Goal: Information Seeking & Learning: Learn about a topic

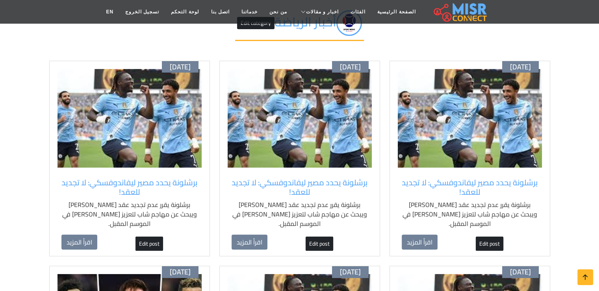
scroll to position [39, 0]
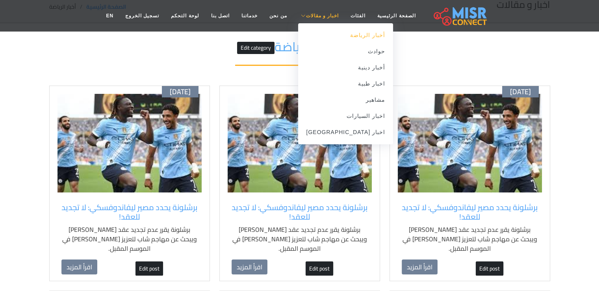
click at [337, 38] on link "أخبار الرياضة" at bounding box center [345, 35] width 95 height 16
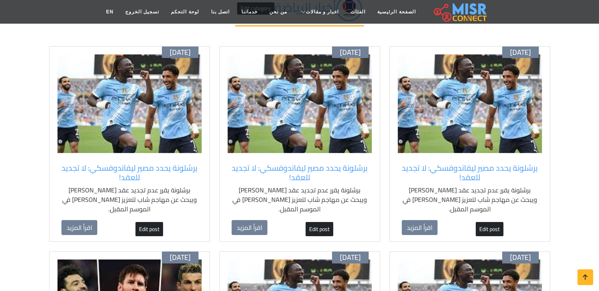
scroll to position [79, 0]
click at [175, 80] on img at bounding box center [130, 103] width 144 height 99
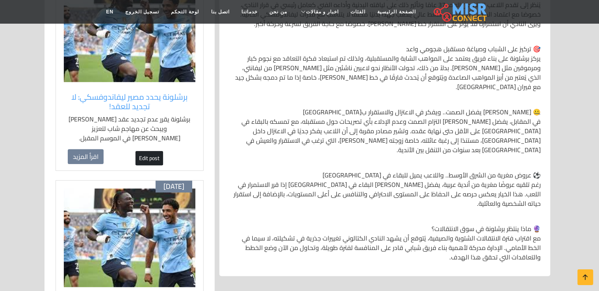
scroll to position [394, 0]
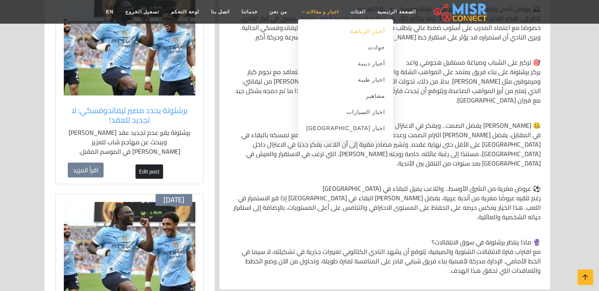
click at [353, 33] on link "أخبار الرياضة" at bounding box center [345, 31] width 95 height 16
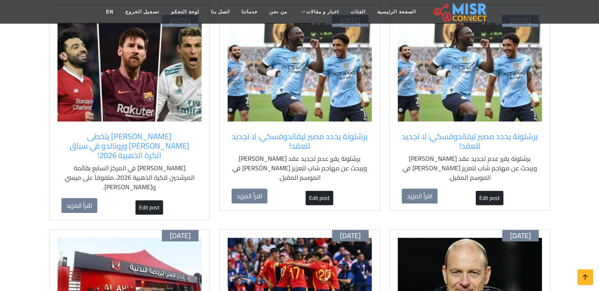
scroll to position [276, 0]
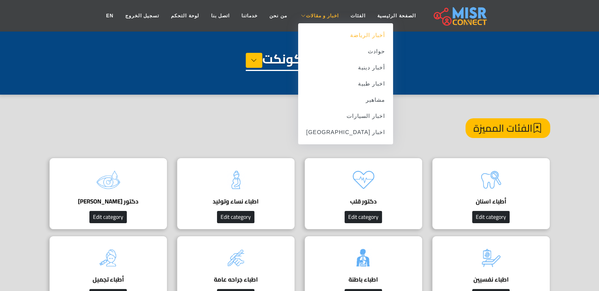
click at [341, 36] on link "أخبار الرياضة" at bounding box center [345, 35] width 95 height 16
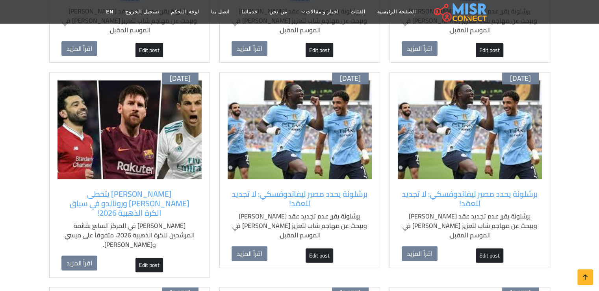
scroll to position [276, 0]
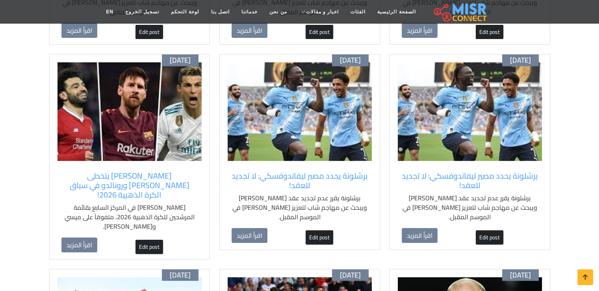
click at [160, 67] on img at bounding box center [130, 111] width 144 height 99
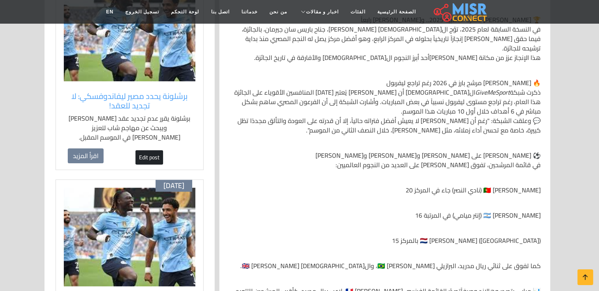
scroll to position [315, 0]
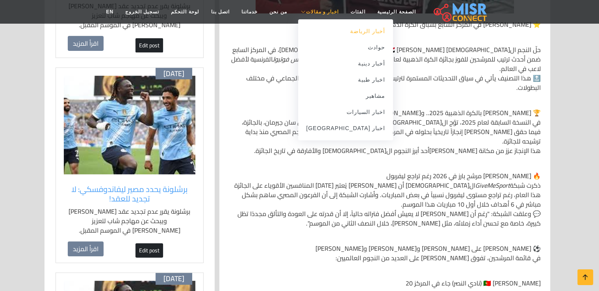
click at [335, 30] on link "أخبار الرياضة" at bounding box center [345, 31] width 95 height 16
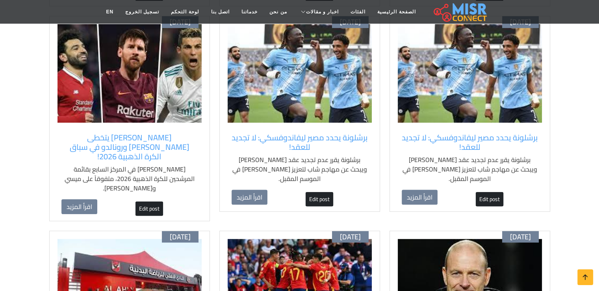
scroll to position [315, 0]
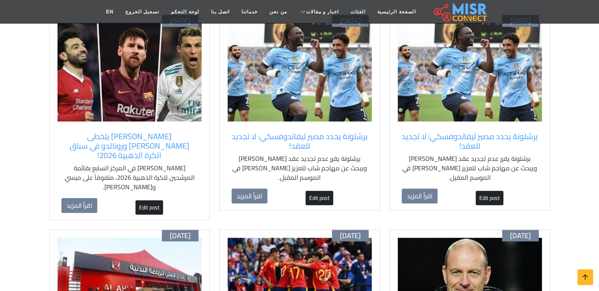
click at [435, 238] on img at bounding box center [470, 287] width 144 height 99
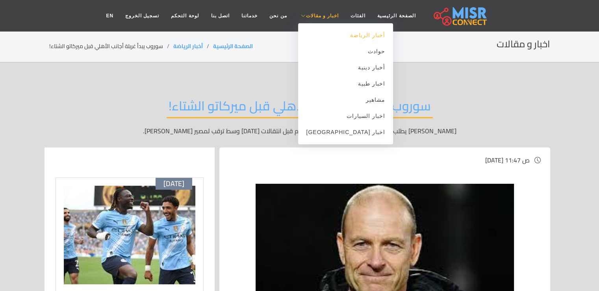
click at [346, 37] on link "أخبار الرياضة" at bounding box center [345, 35] width 95 height 16
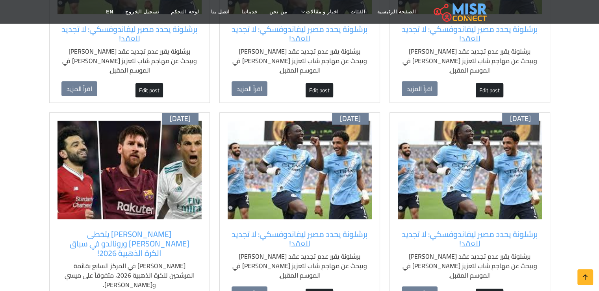
scroll to position [236, 0]
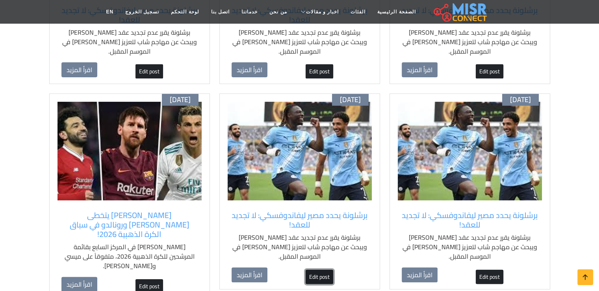
click at [324, 270] on link "Edit post" at bounding box center [320, 277] width 28 height 14
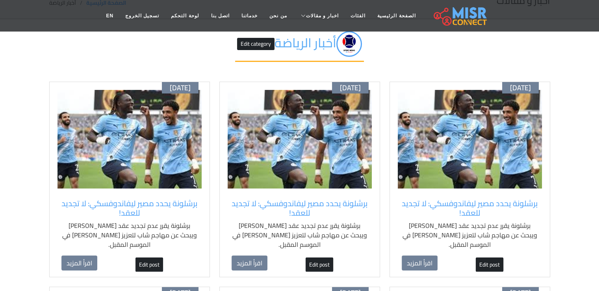
scroll to position [0, 0]
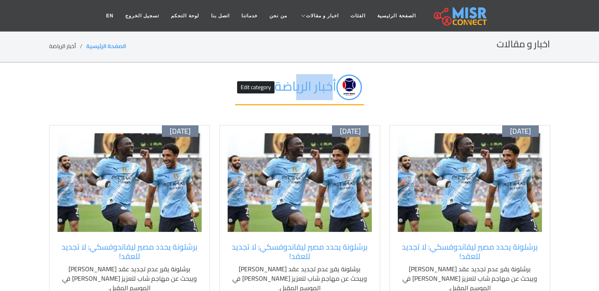
drag, startPoint x: 336, startPoint y: 84, endPoint x: 299, endPoint y: 85, distance: 36.3
click at [299, 85] on h2 "أخبار الرياضة Edit category" at bounding box center [299, 89] width 129 height 31
click at [389, 83] on div "أخبار الرياضة Edit category" at bounding box center [299, 94] width 501 height 62
click at [477, 193] on img at bounding box center [470, 182] width 144 height 99
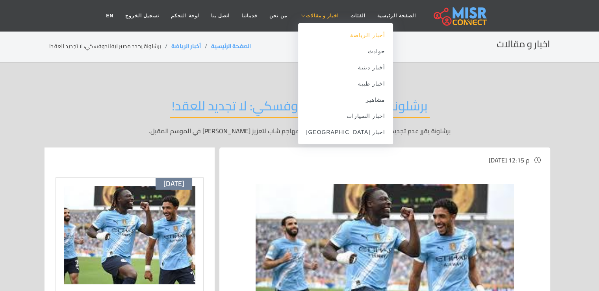
click at [348, 40] on link "أخبار الرياضة" at bounding box center [345, 35] width 95 height 16
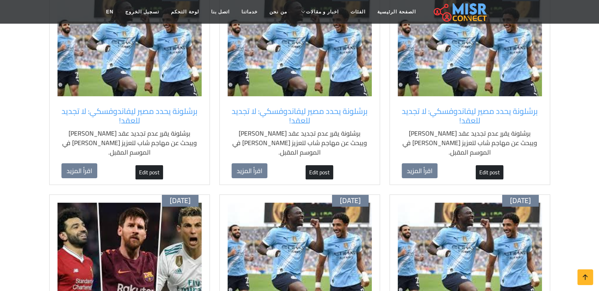
scroll to position [118, 0]
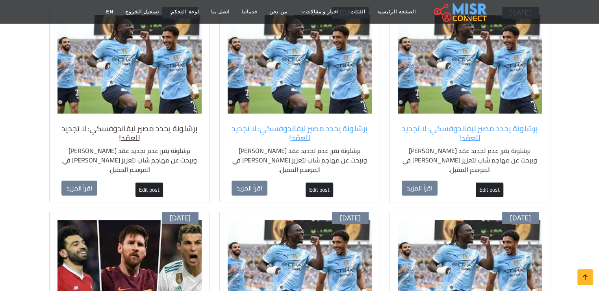
click at [167, 124] on h5 "برشلونة يحدد مصير ليفاندوفسكي: لا تجديد للعقد!" at bounding box center [129, 133] width 136 height 19
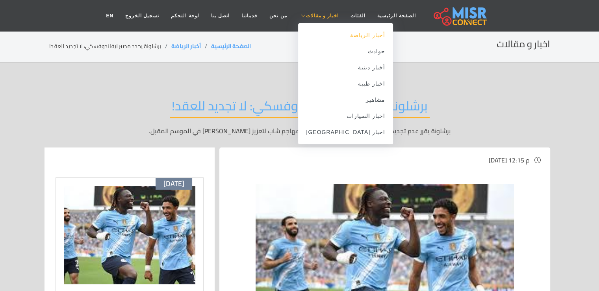
click at [338, 32] on link "أخبار الرياضة" at bounding box center [345, 35] width 95 height 16
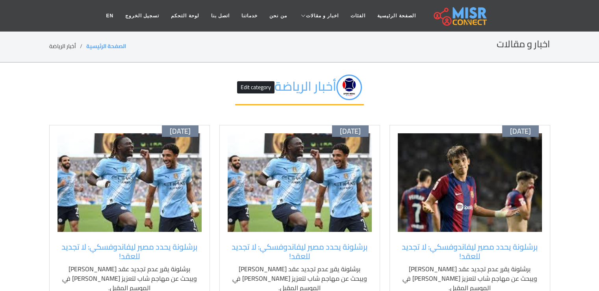
click at [481, 158] on img at bounding box center [470, 182] width 144 height 99
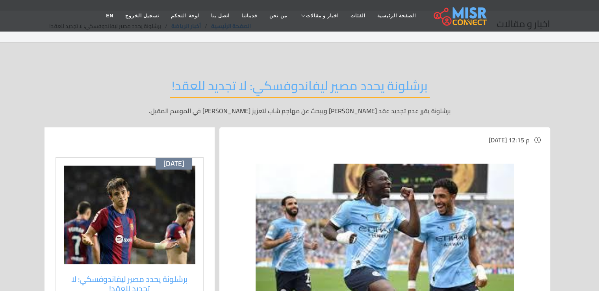
scroll to position [39, 0]
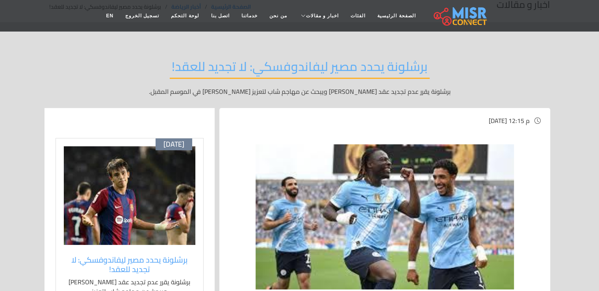
click at [132, 229] on img at bounding box center [130, 195] width 132 height 99
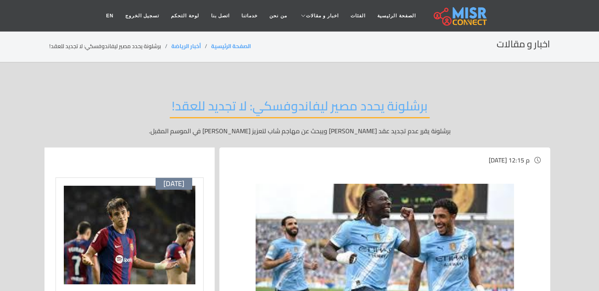
click at [139, 227] on img at bounding box center [130, 235] width 132 height 99
click at [417, 59] on section "اخبار و مقالات الصفحة الرئيسية أخبار الرياضة برشلونة يحدد مصير ليفاندوفسكي: لا …" at bounding box center [299, 47] width 599 height 32
